Goal: Task Accomplishment & Management: Use online tool/utility

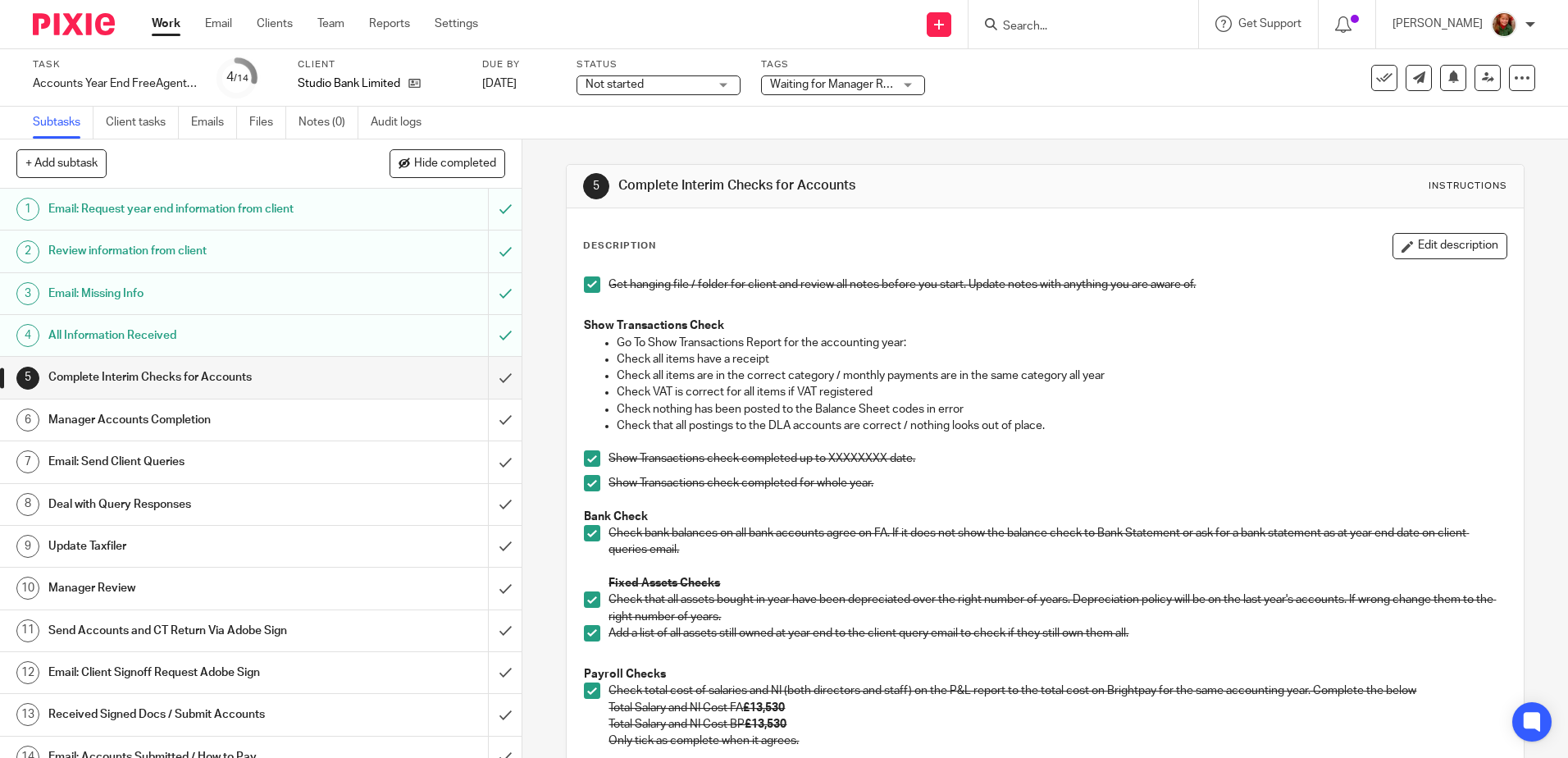
scroll to position [164, 0]
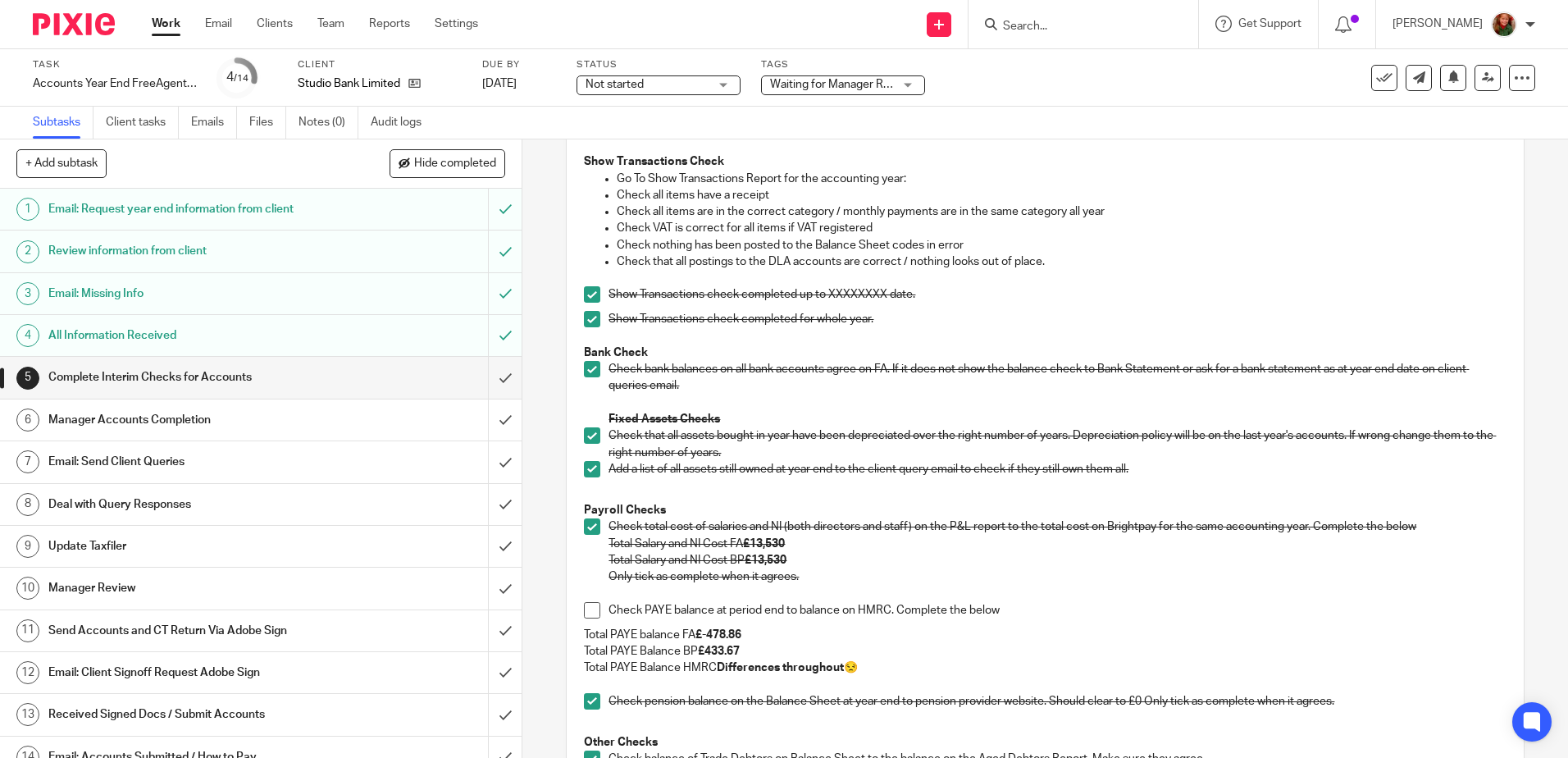
click at [586, 606] on span at bounding box center [592, 611] width 16 height 16
click at [487, 381] on input "submit" at bounding box center [261, 377] width 522 height 41
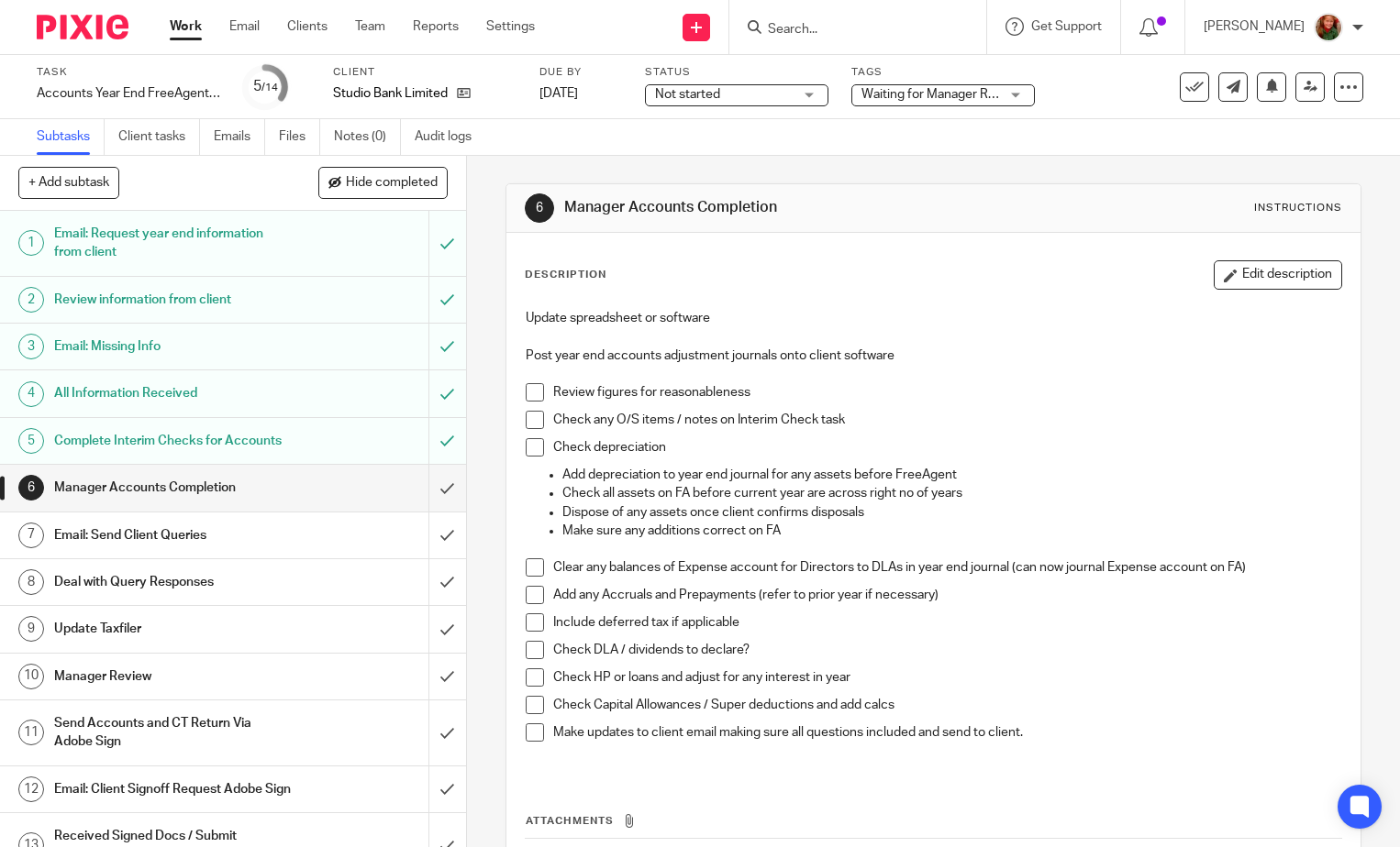
click at [129, 549] on h1 "Email: Send Client Queries" at bounding box center [173, 535] width 238 height 28
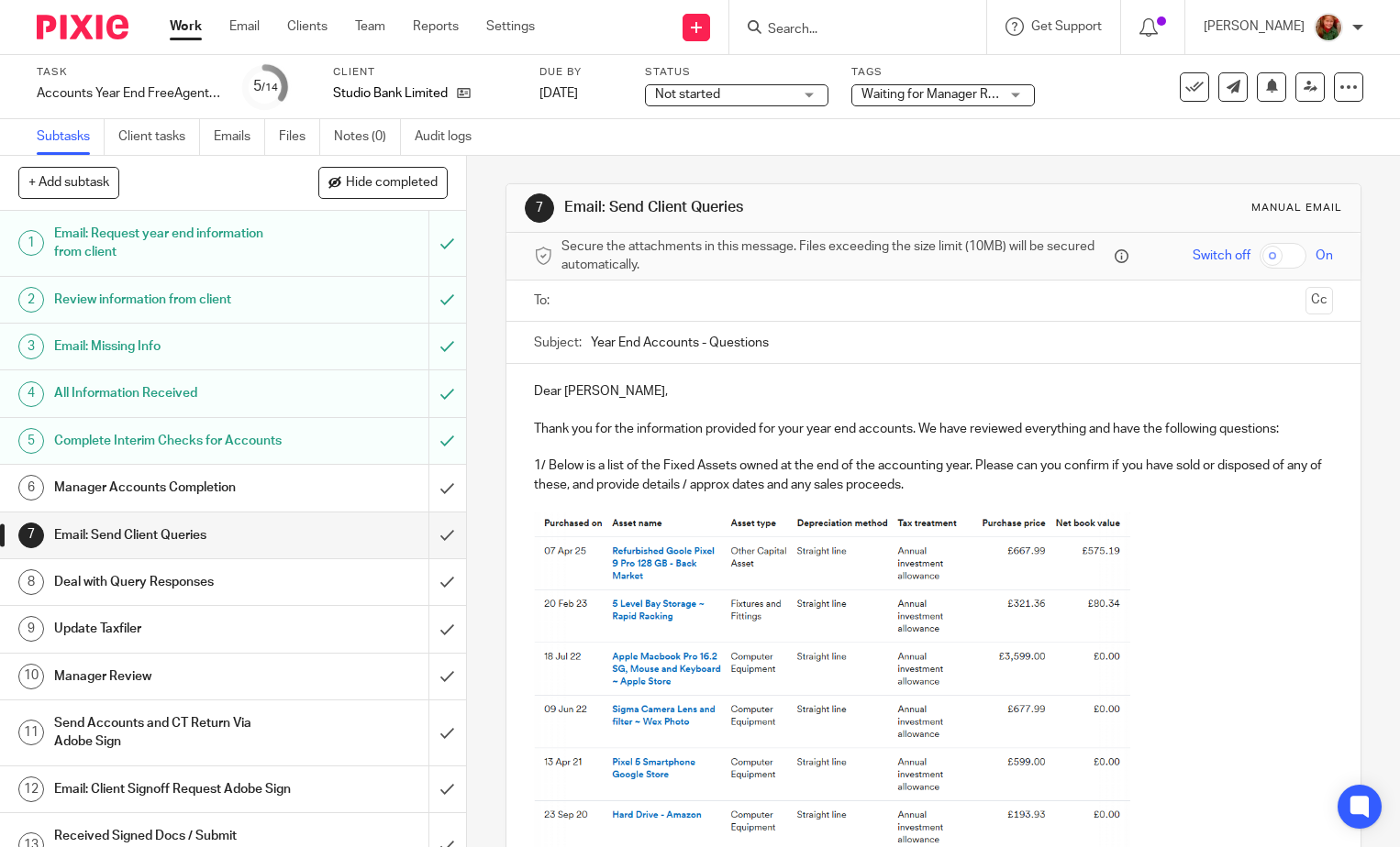
scroll to position [491, 0]
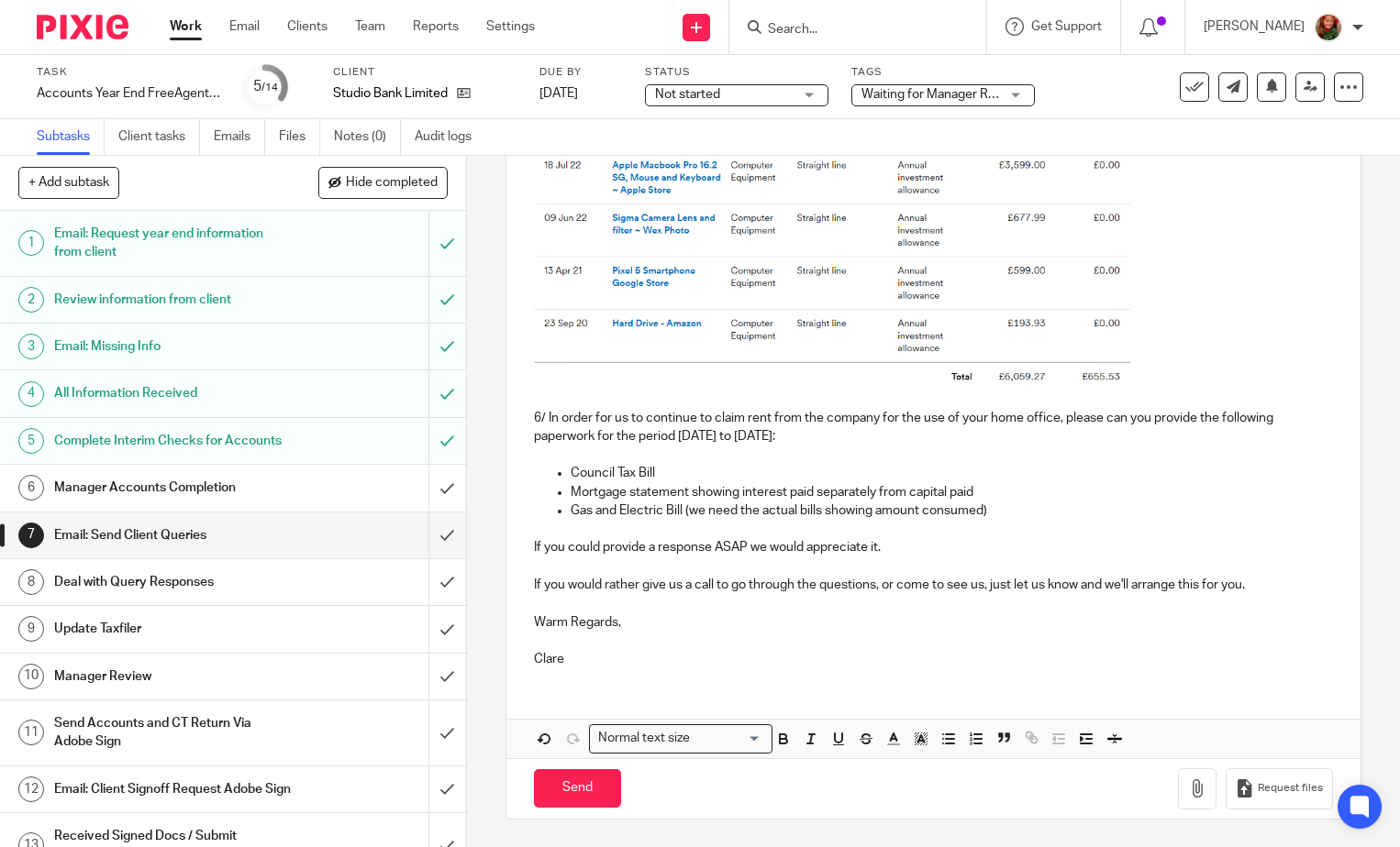
click at [897, 549] on p "If you could provide a response ASAP we would appreciate it." at bounding box center [933, 547] width 799 height 18
click at [1024, 504] on p "Gas and Electric Bill (we need the actual bills showing amount consumed)" at bounding box center [951, 510] width 762 height 18
